Goal: Book appointment/travel/reservation

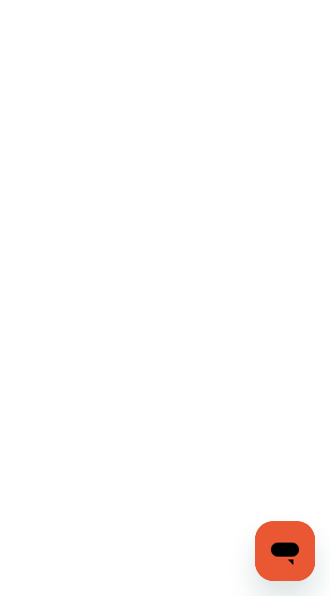
click at [270, 464] on flt-semantics-placeholder "Enable accessibility" at bounding box center [165, 298] width 330 height 596
click at [283, 562] on icon "Open messaging window" at bounding box center [285, 551] width 34 height 34
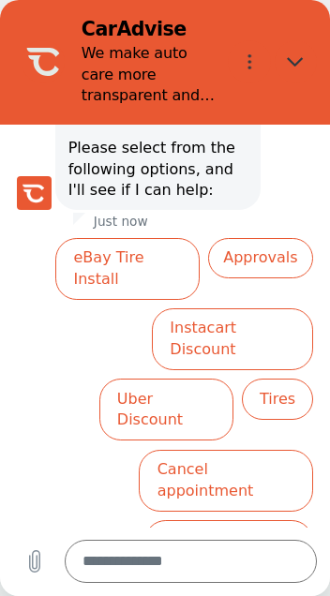
scroll to position [205, 0]
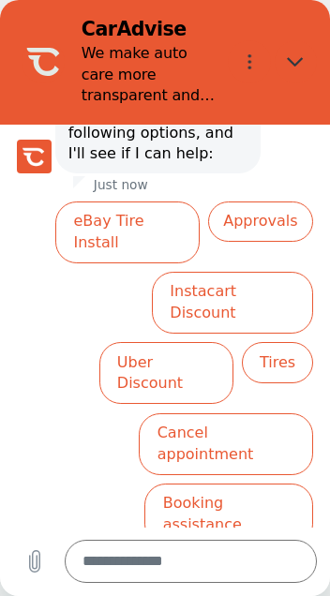
click at [130, 215] on button "eBay Tire Install" at bounding box center [127, 233] width 144 height 62
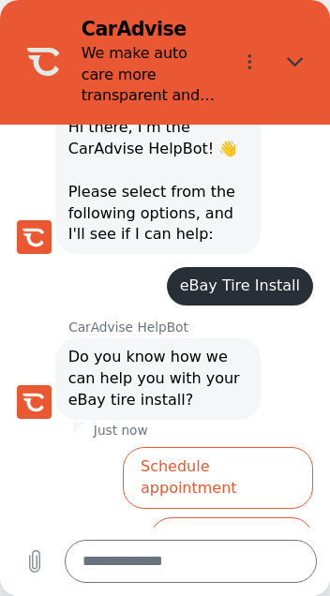
scroll to position [174, 0]
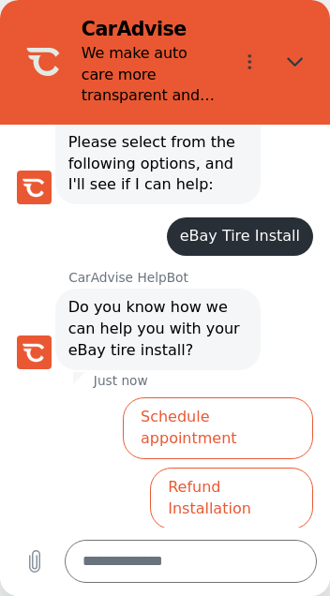
click at [233, 399] on button "Schedule appointment" at bounding box center [218, 429] width 190 height 62
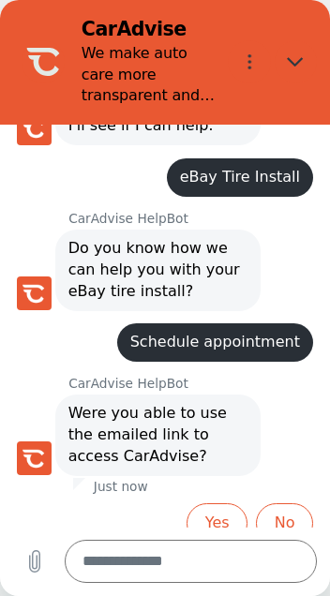
scroll to position [239, 0]
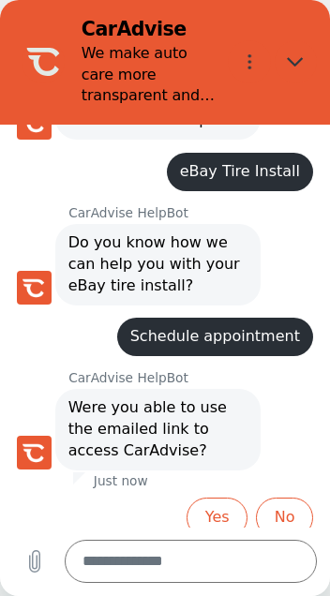
click at [220, 501] on button "Yes" at bounding box center [217, 518] width 61 height 40
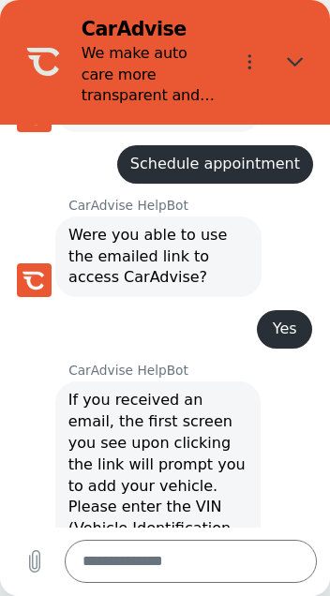
scroll to position [413, 0]
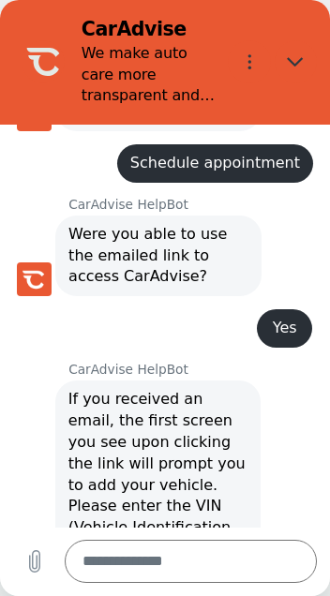
click at [306, 62] on button "Close" at bounding box center [296, 61] width 43 height 43
type textarea "*"
